Goal: Obtain resource: Download file/media

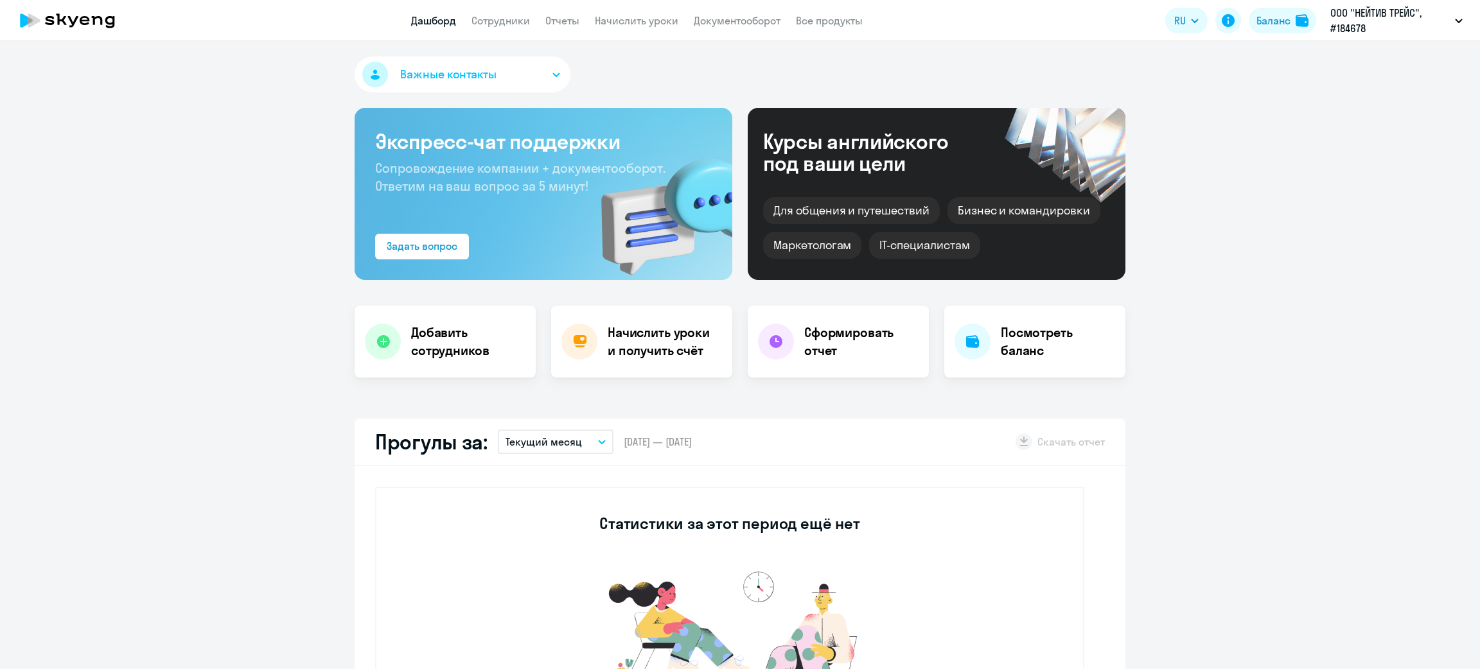
select select "30"
click at [1254, 22] on div "Баланс" at bounding box center [1271, 20] width 35 height 15
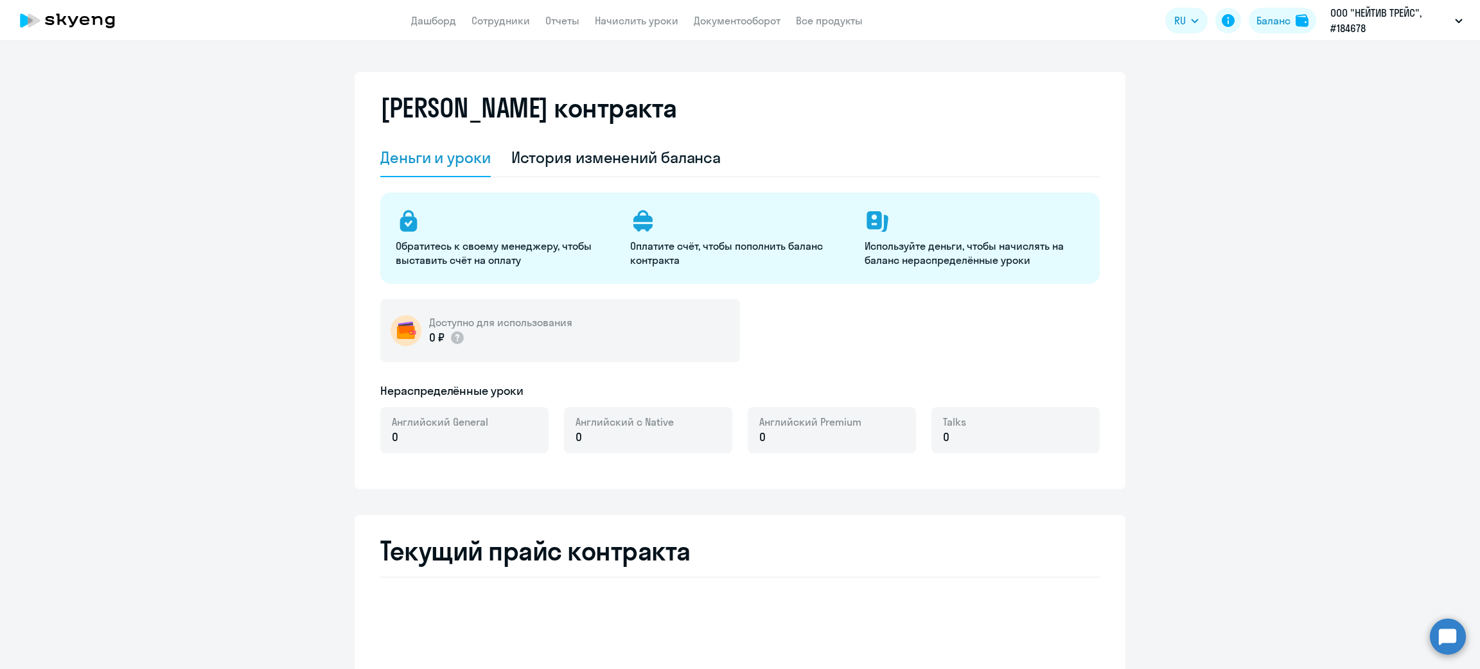
select select "english_adult_not_native_speaker"
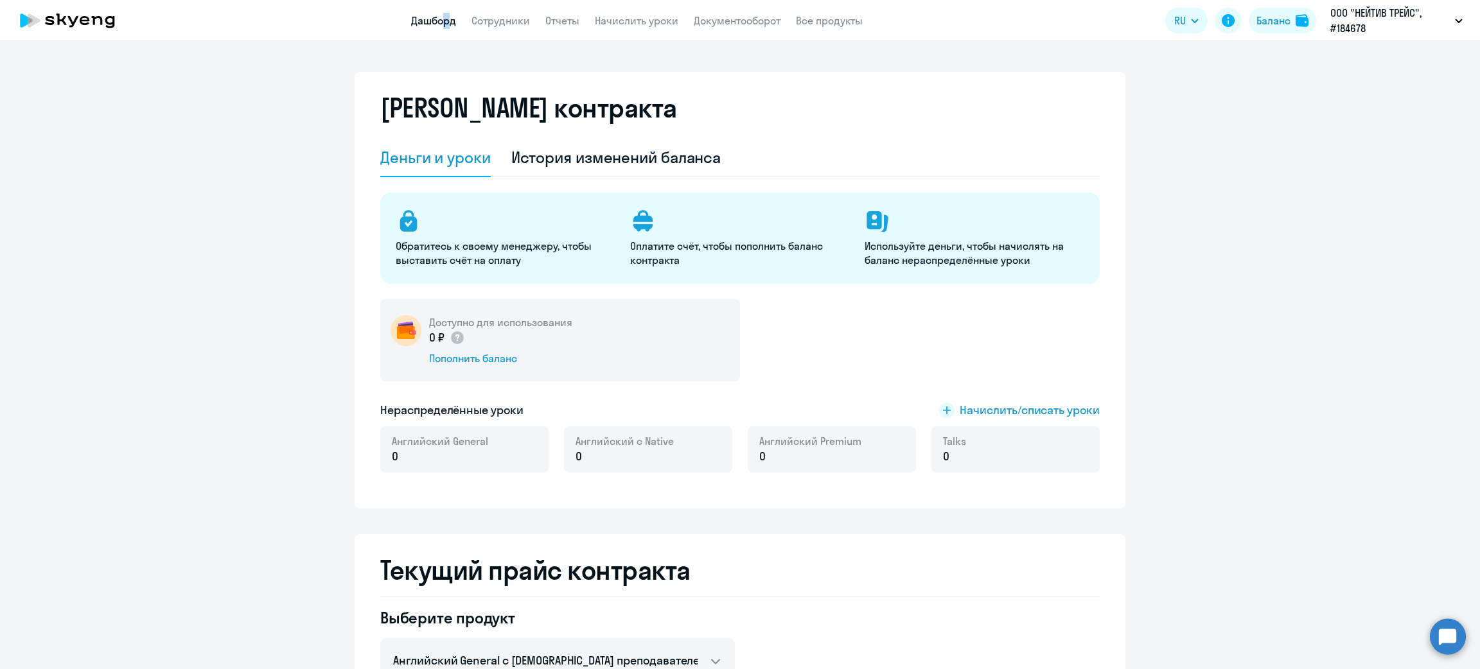
click at [441, 13] on app-menu-item-link "Дашборд" at bounding box center [433, 21] width 45 height 16
click at [730, 15] on link "Документооборот" at bounding box center [737, 20] width 87 height 13
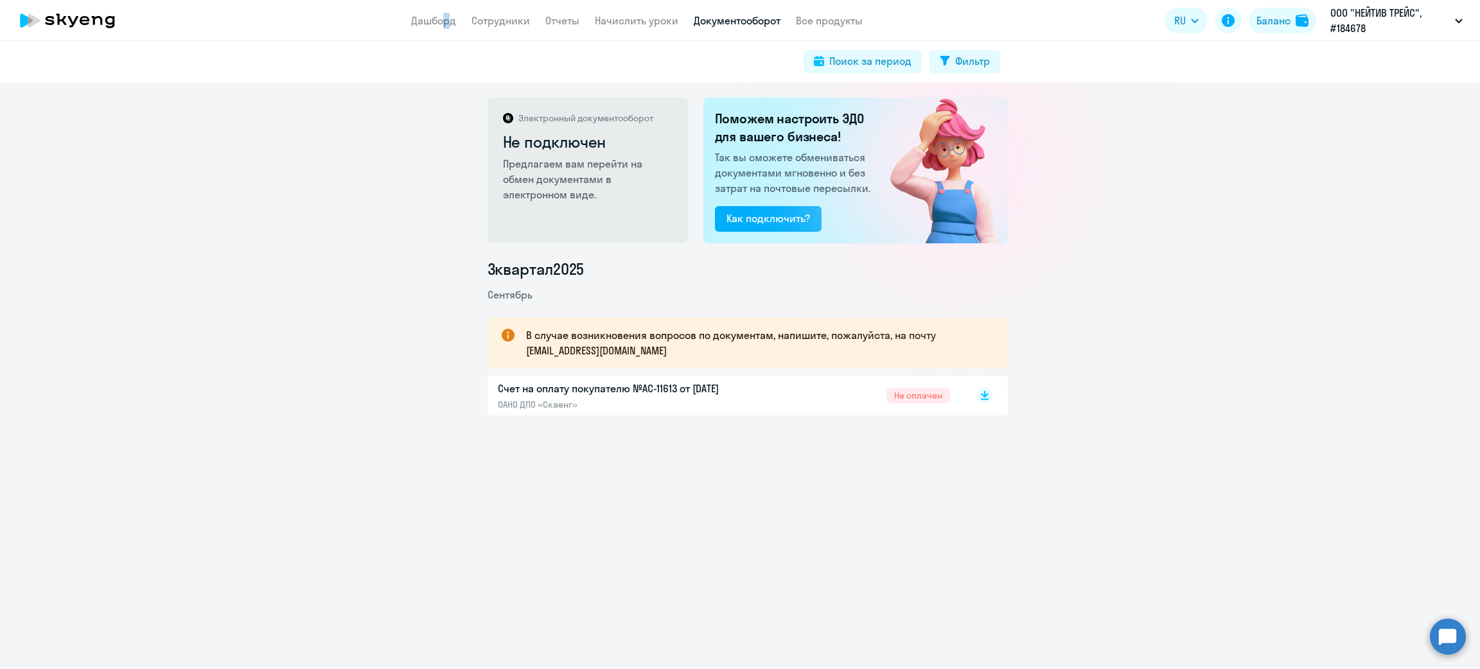
drag, startPoint x: 479, startPoint y: 388, endPoint x: 732, endPoint y: 385, distance: 252.5
click at [732, 385] on div "Счет на оплату покупателю №AC-11613 от [DATE] ОАНО ДПО «Скаенг» Не оплачен" at bounding box center [748, 396] width 520 height 40
copy p "Счет на оплату покупателю №AC-11613 от [DATE]"
